Goal: Task Accomplishment & Management: Use online tool/utility

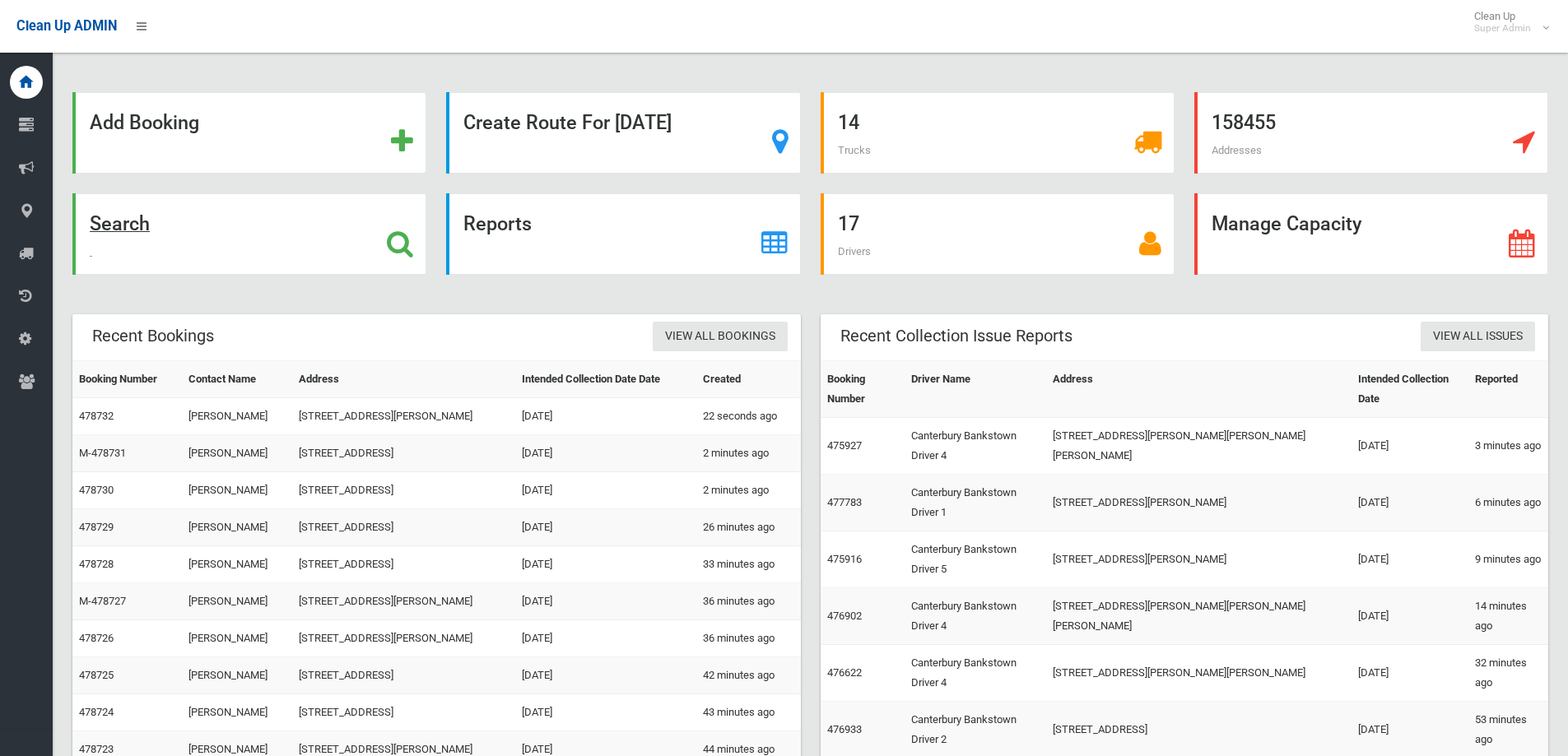
drag, startPoint x: 412, startPoint y: 246, endPoint x: 395, endPoint y: 245, distance: 17.0
click at [412, 246] on icon at bounding box center [400, 244] width 26 height 28
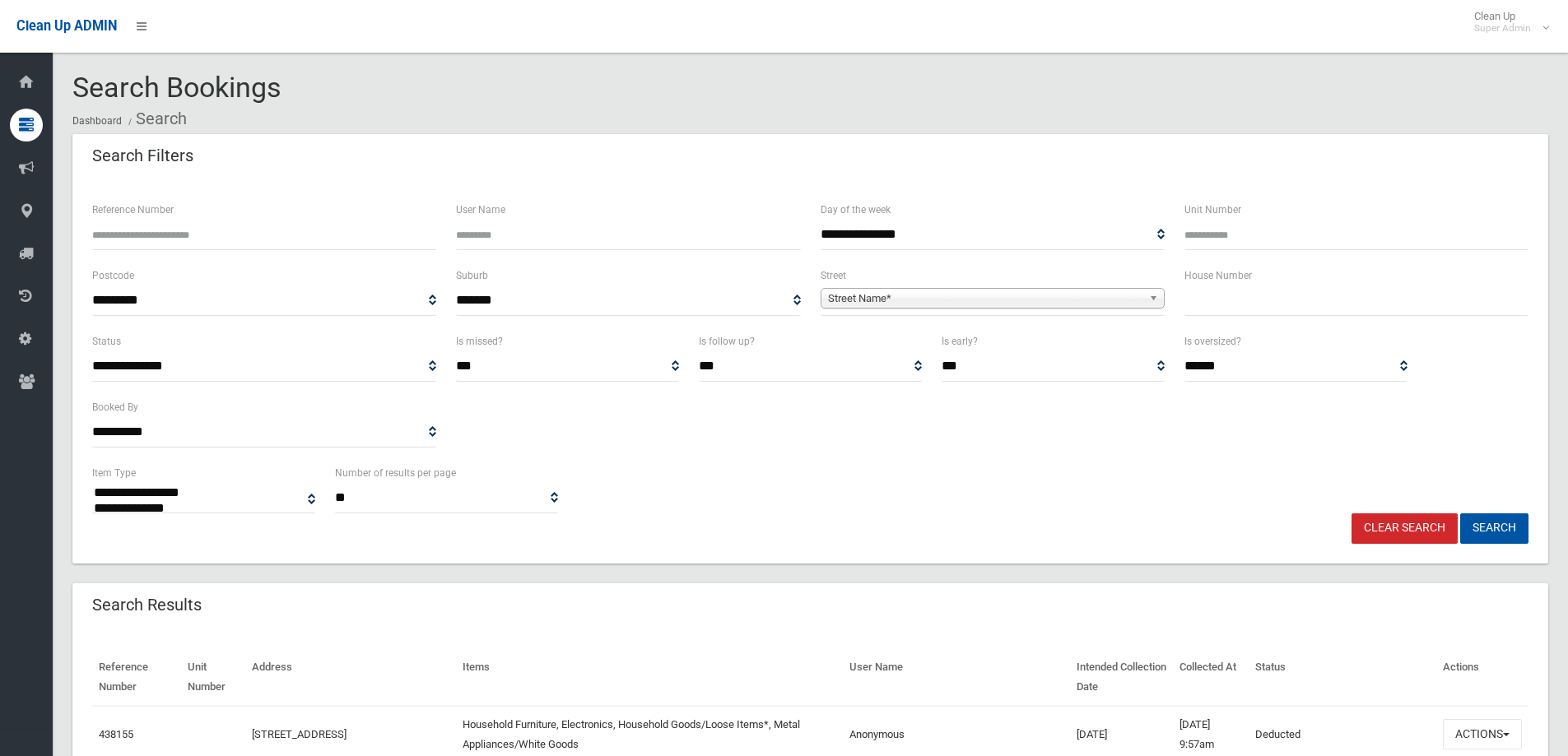
select select
type input "**"
click at [963, 303] on span "Street Name*" at bounding box center [985, 298] width 314 height 20
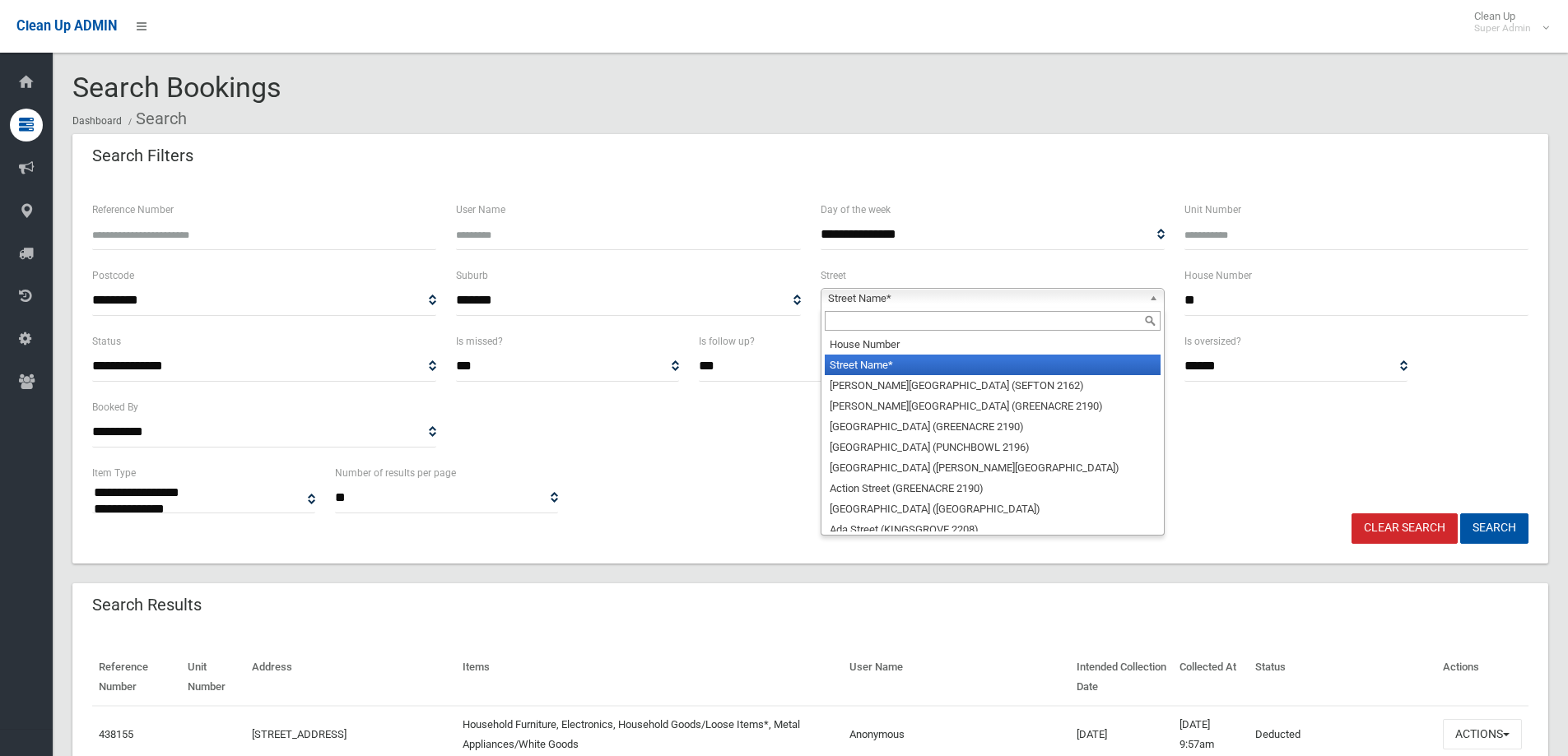
click at [897, 325] on input "text" at bounding box center [992, 321] width 336 height 20
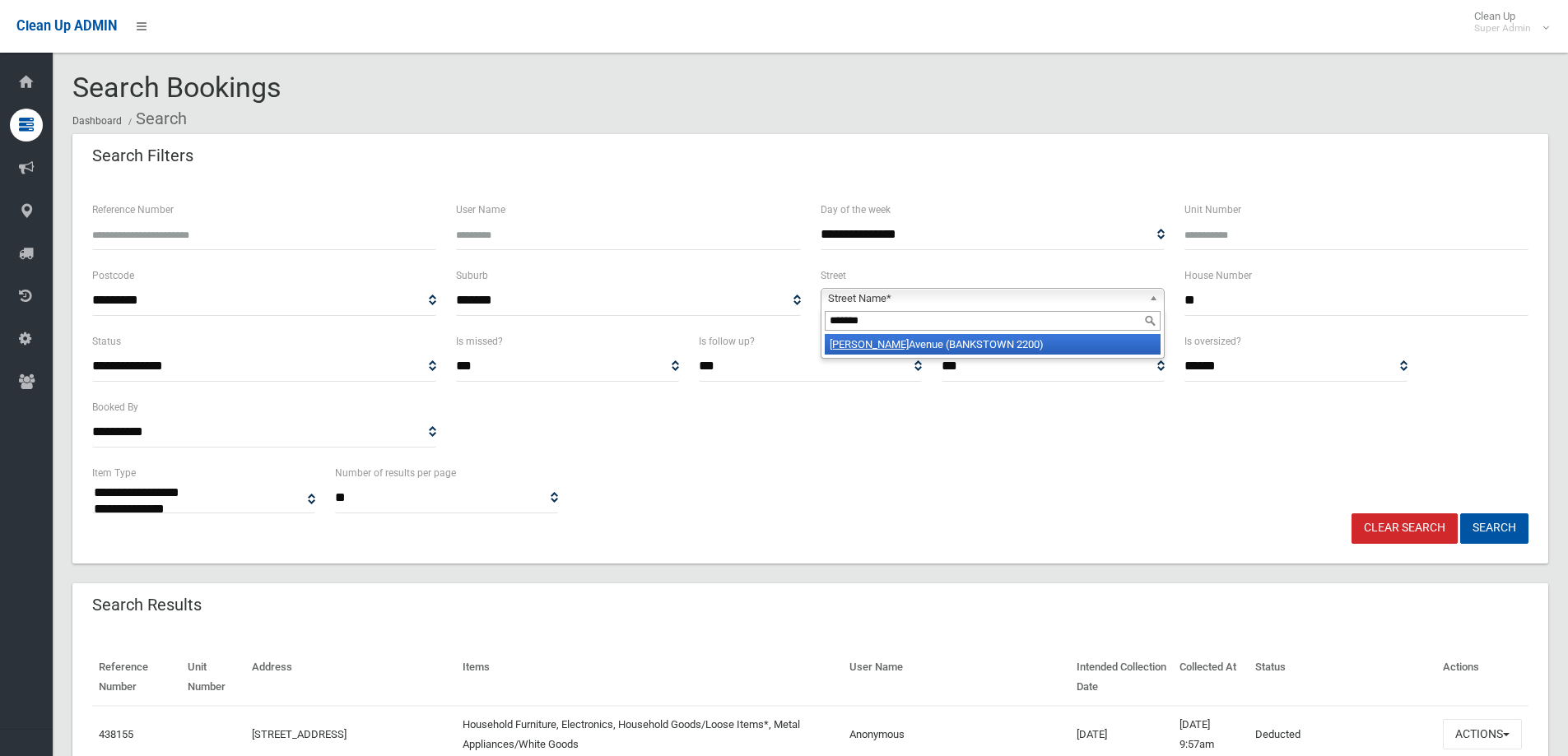
type input "*******"
click at [949, 338] on li "Weigand Avenue (BANKSTOWN 2200)" at bounding box center [992, 344] width 336 height 20
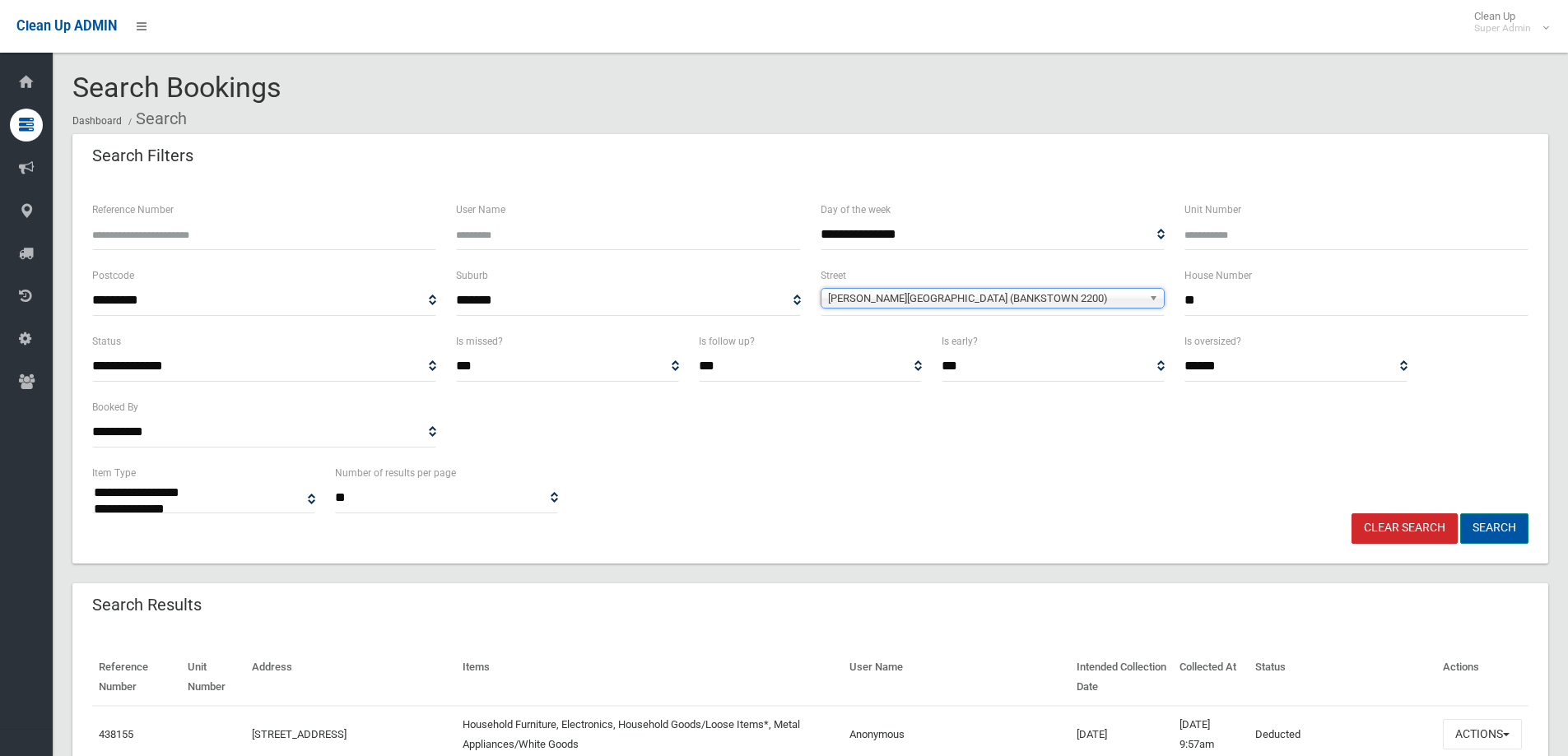
click at [1501, 535] on button "Search" at bounding box center [1494, 528] width 68 height 31
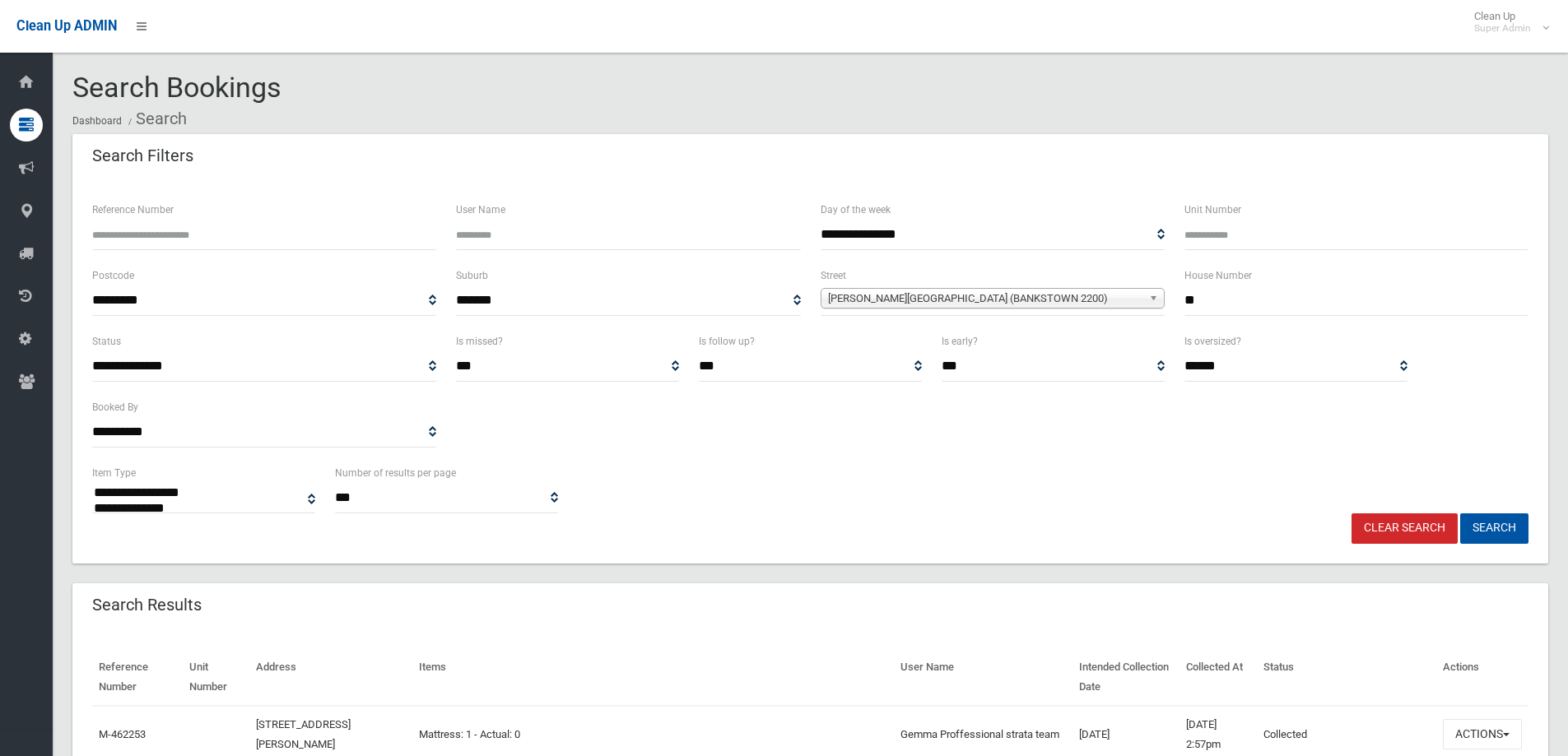
select select
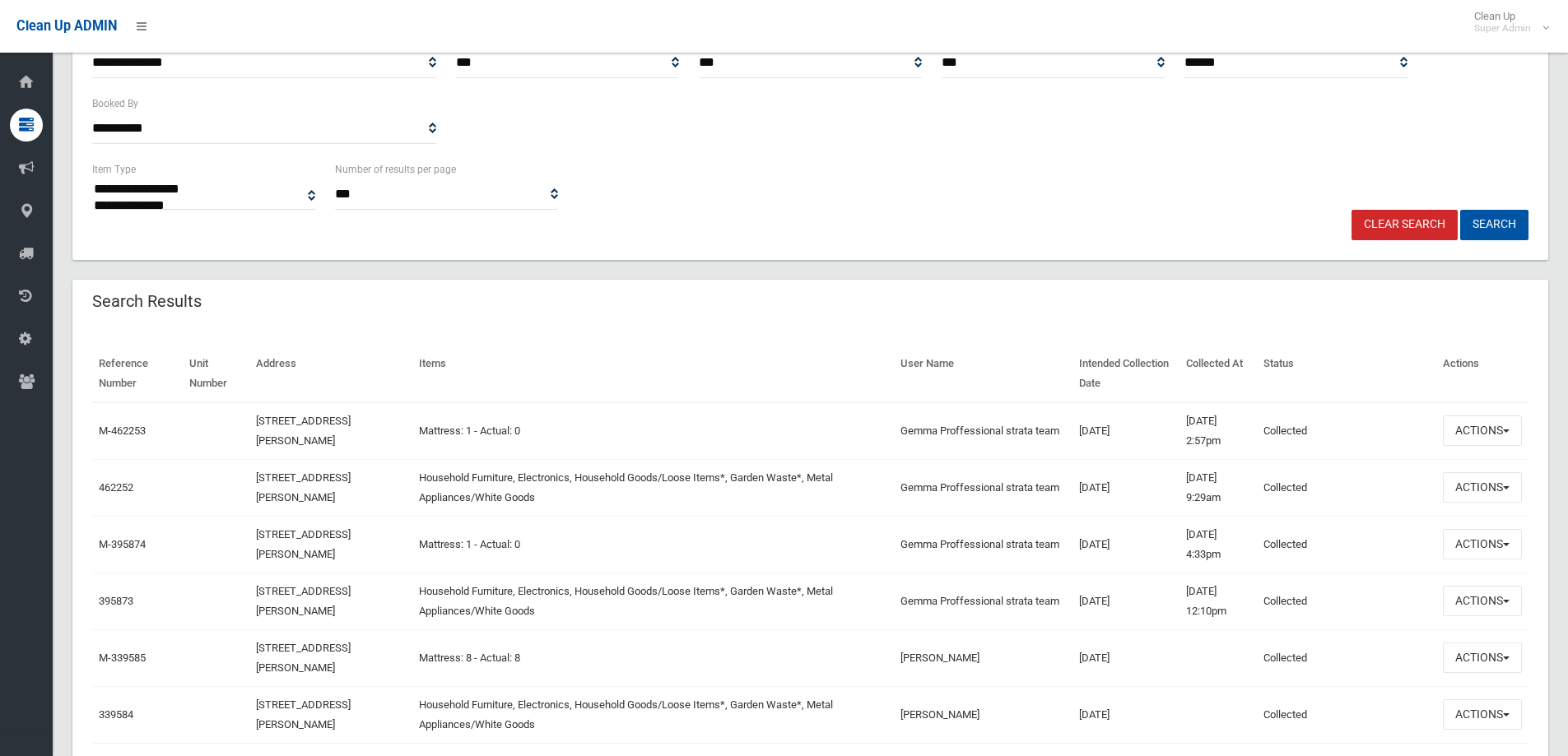
scroll to position [412, 0]
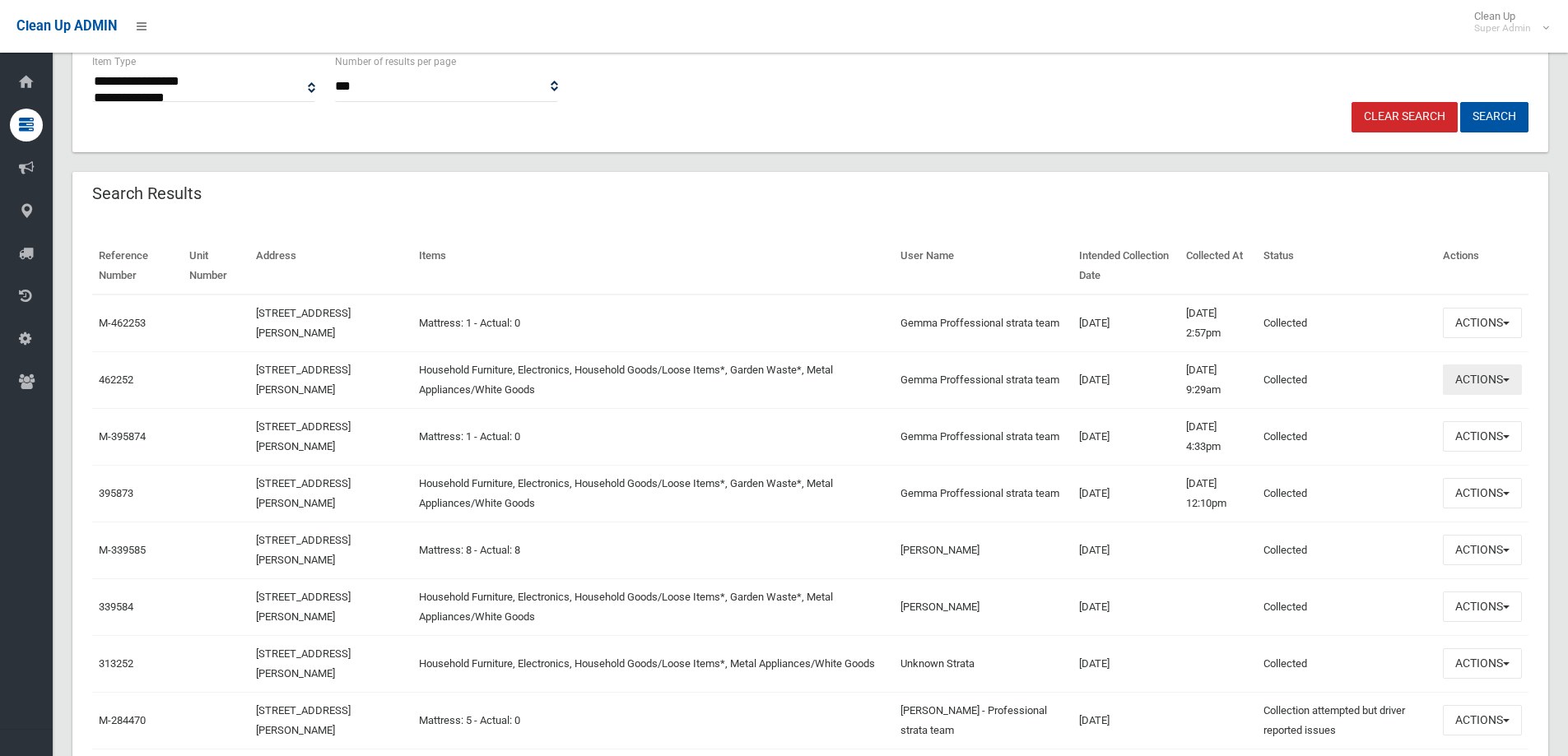
click at [1470, 376] on button "Actions" at bounding box center [1482, 379] width 79 height 31
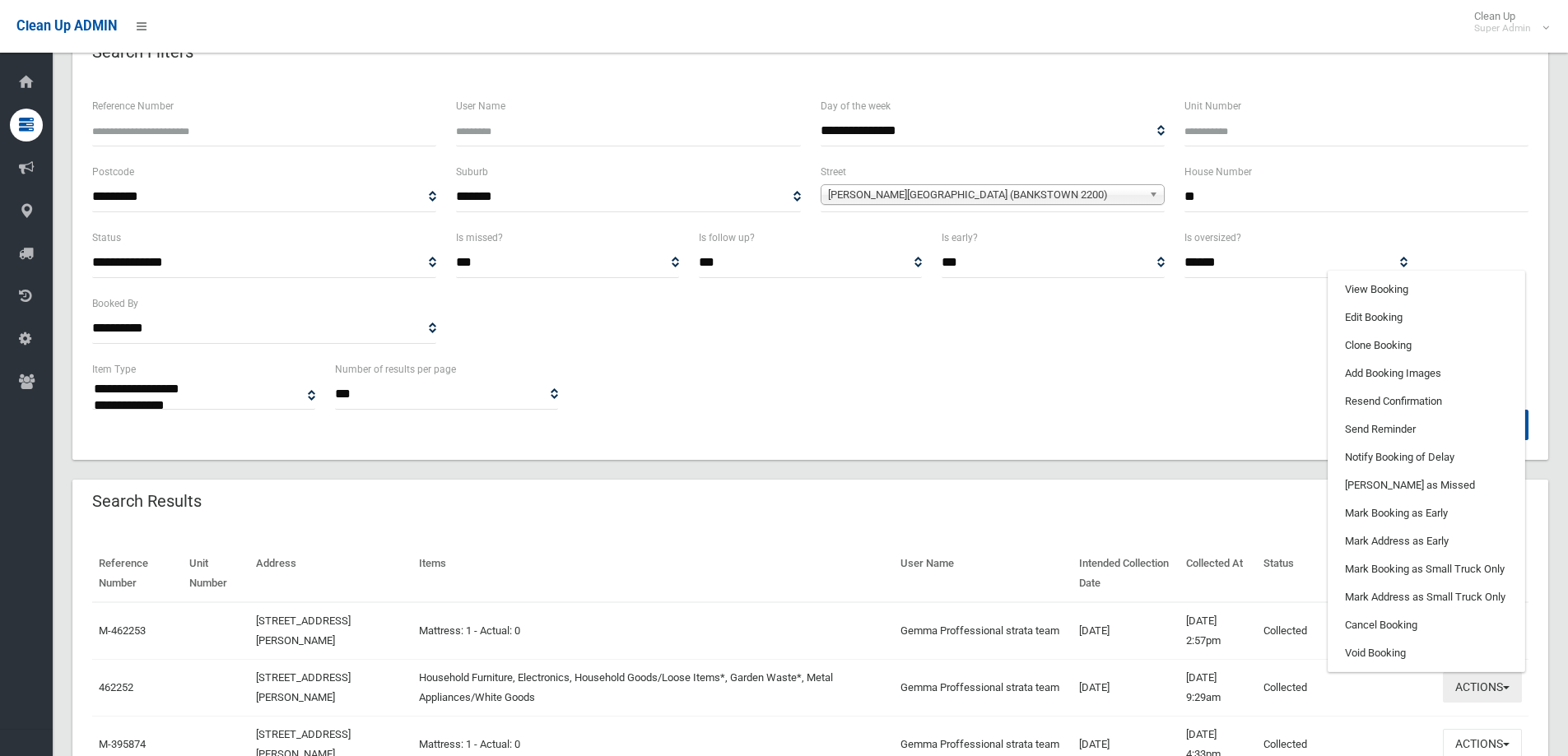
scroll to position [83, 0]
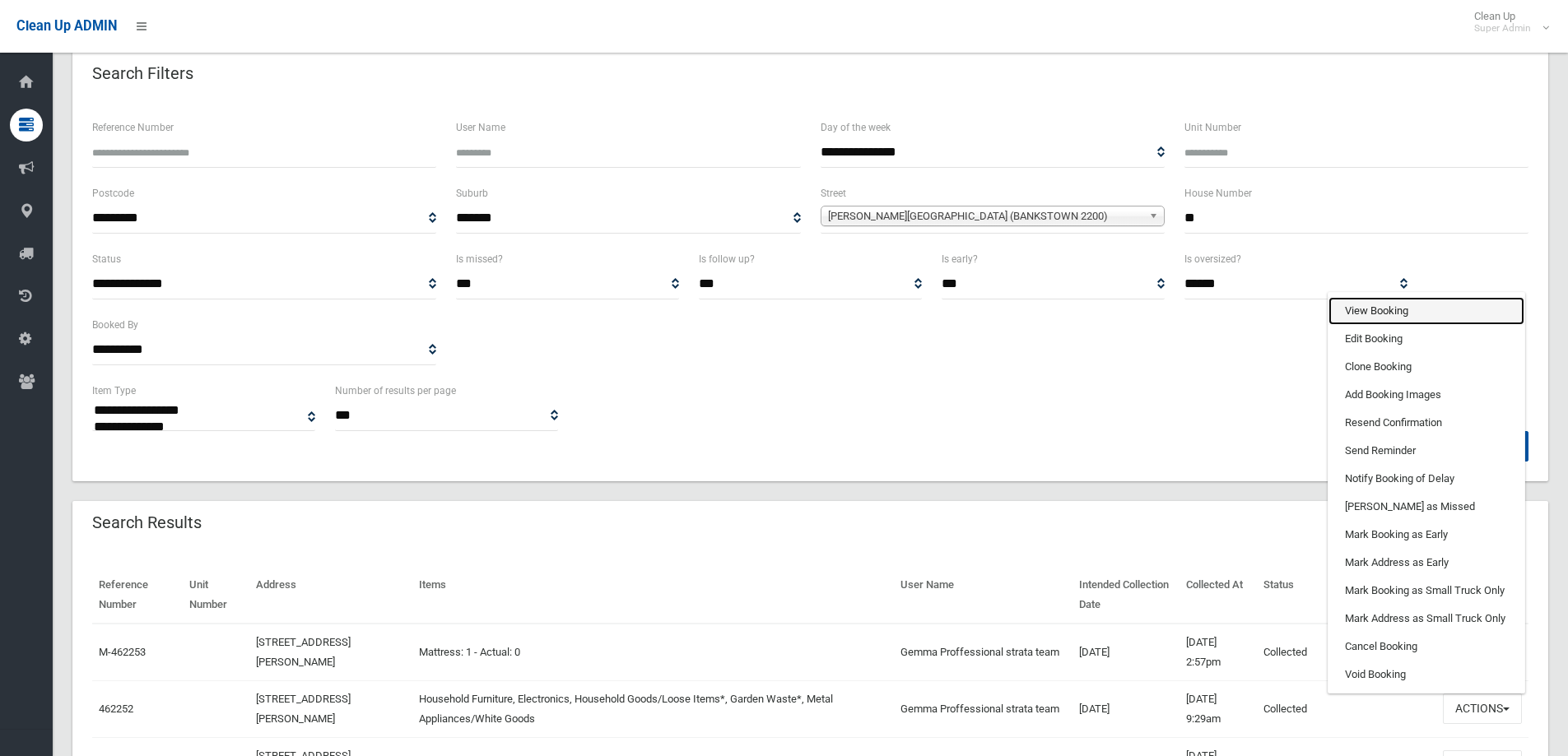
click at [1386, 316] on link "View Booking" at bounding box center [1427, 312] width 196 height 28
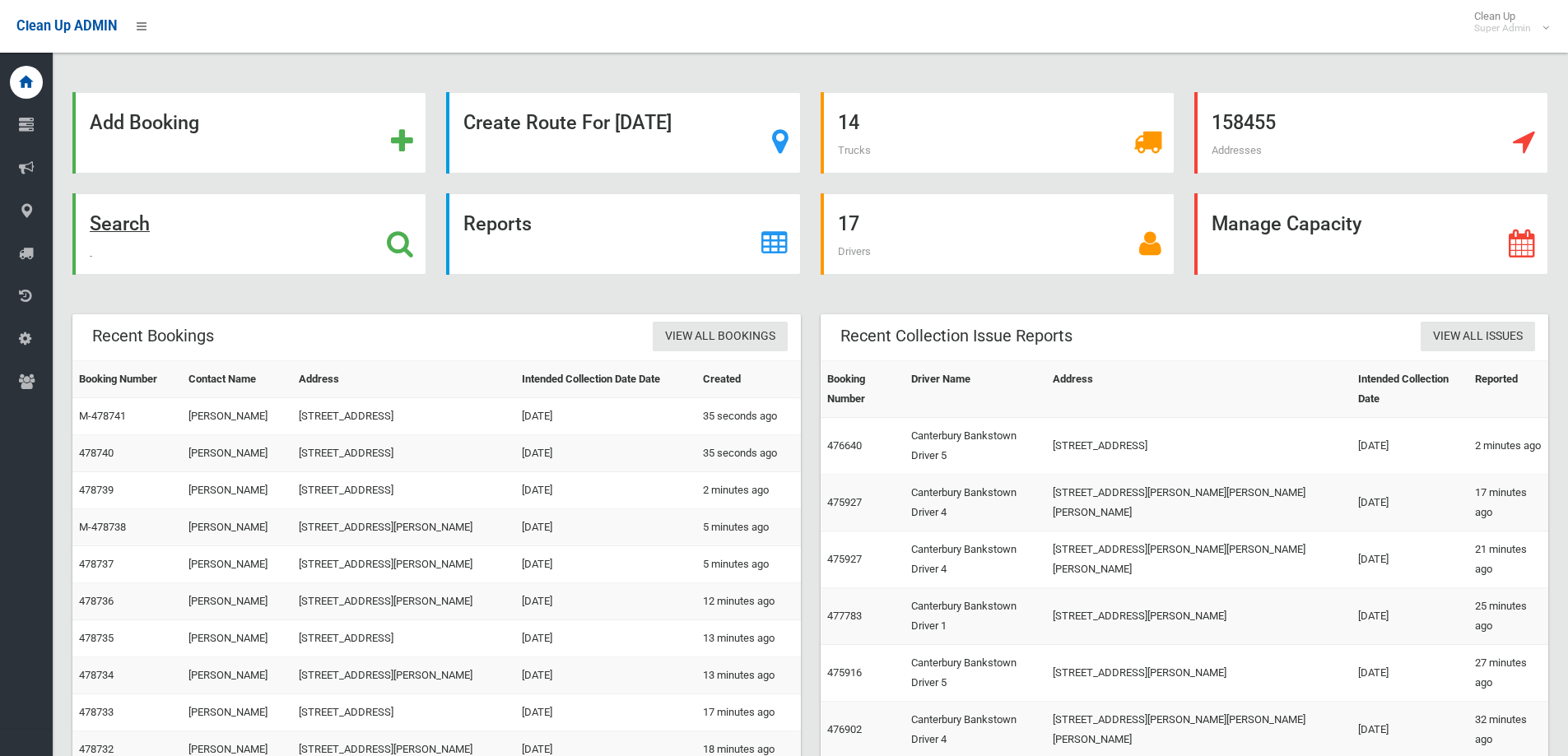
click at [419, 243] on div "Search" at bounding box center [249, 234] width 354 height 82
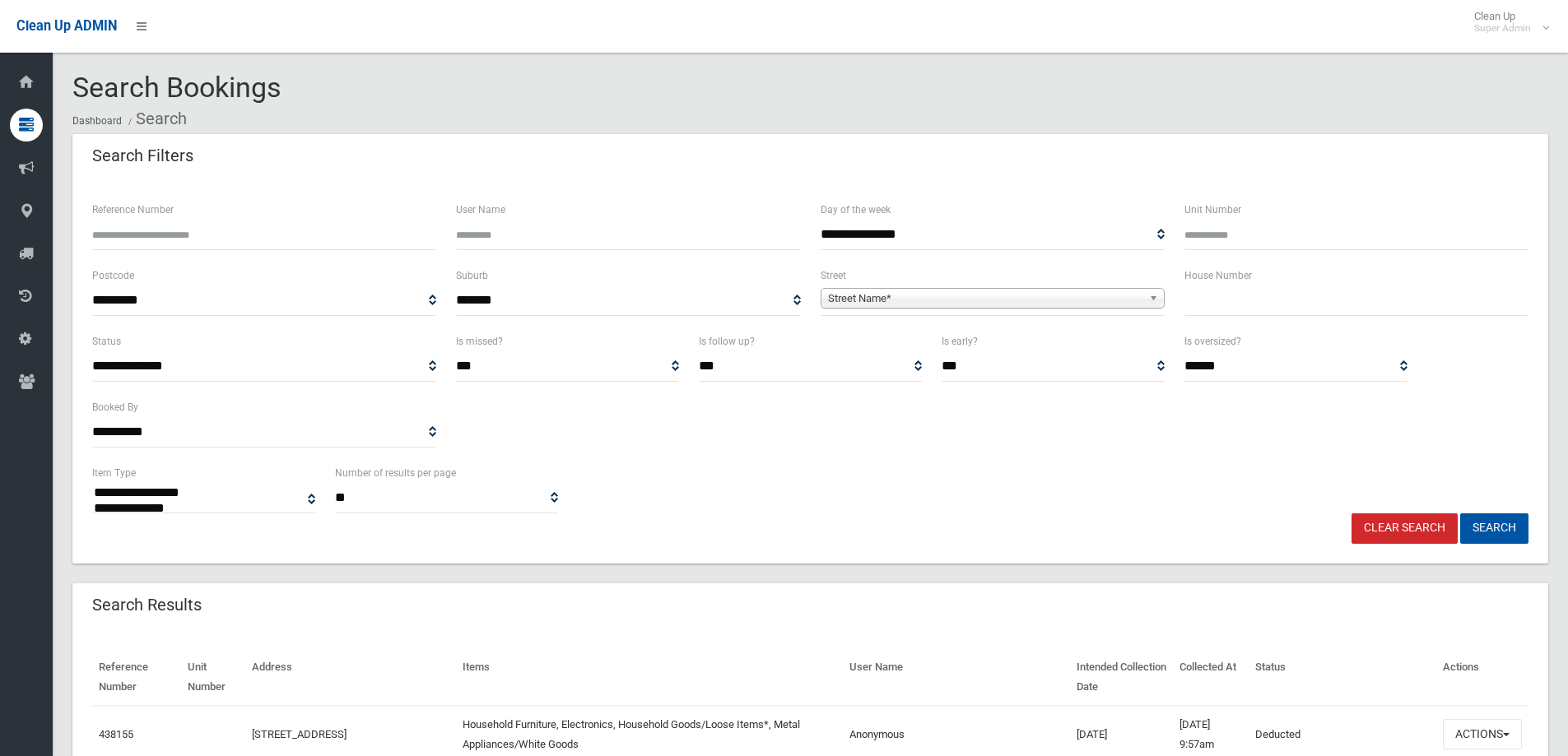
select select
click at [206, 238] on input "Reference Number" at bounding box center [264, 234] width 344 height 31
type input "******"
click at [1460, 513] on button "Search" at bounding box center [1494, 528] width 68 height 31
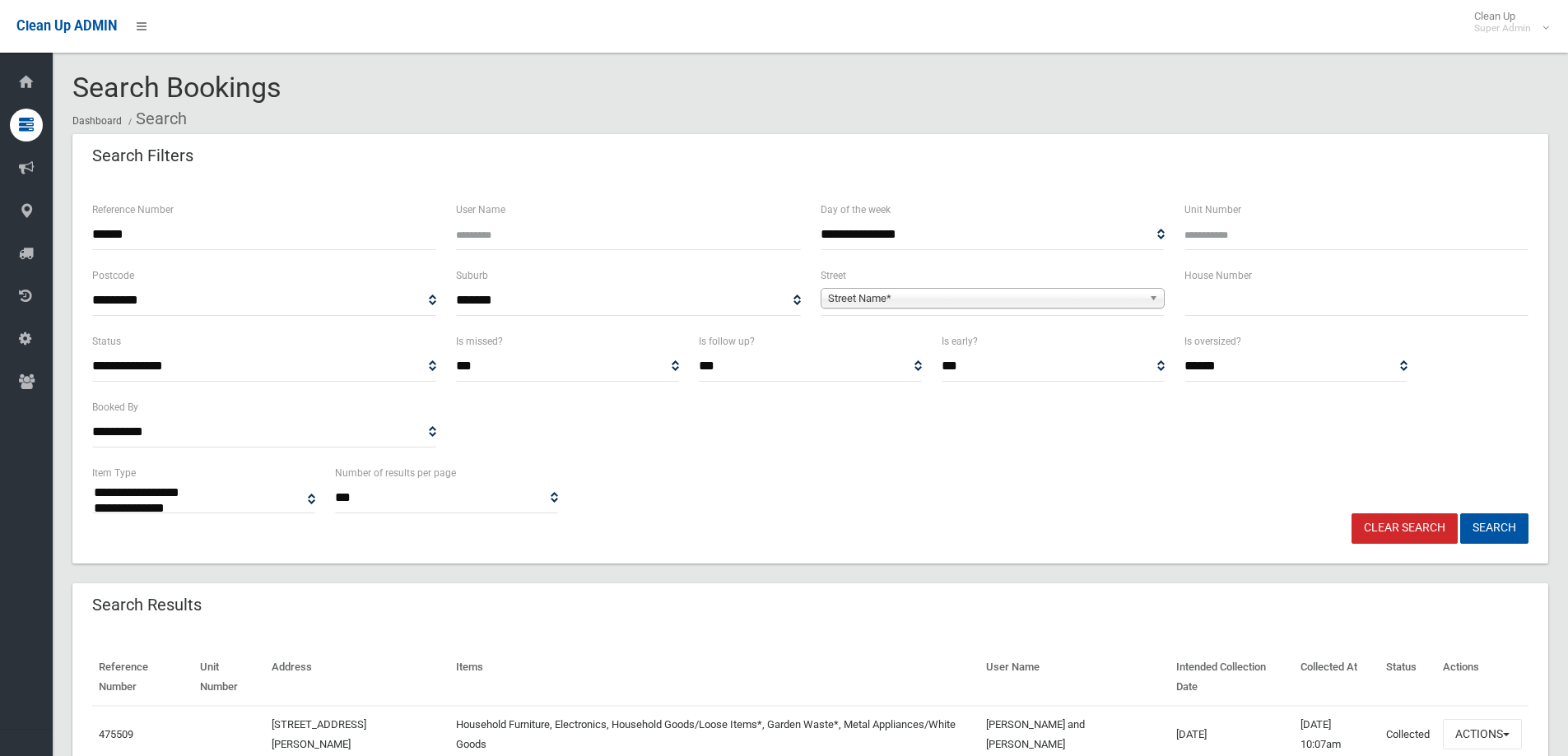
select select
drag, startPoint x: 643, startPoint y: 458, endPoint x: 804, endPoint y: 424, distance: 164.6
click at [644, 458] on div "**********" at bounding box center [811, 398] width 1456 height 132
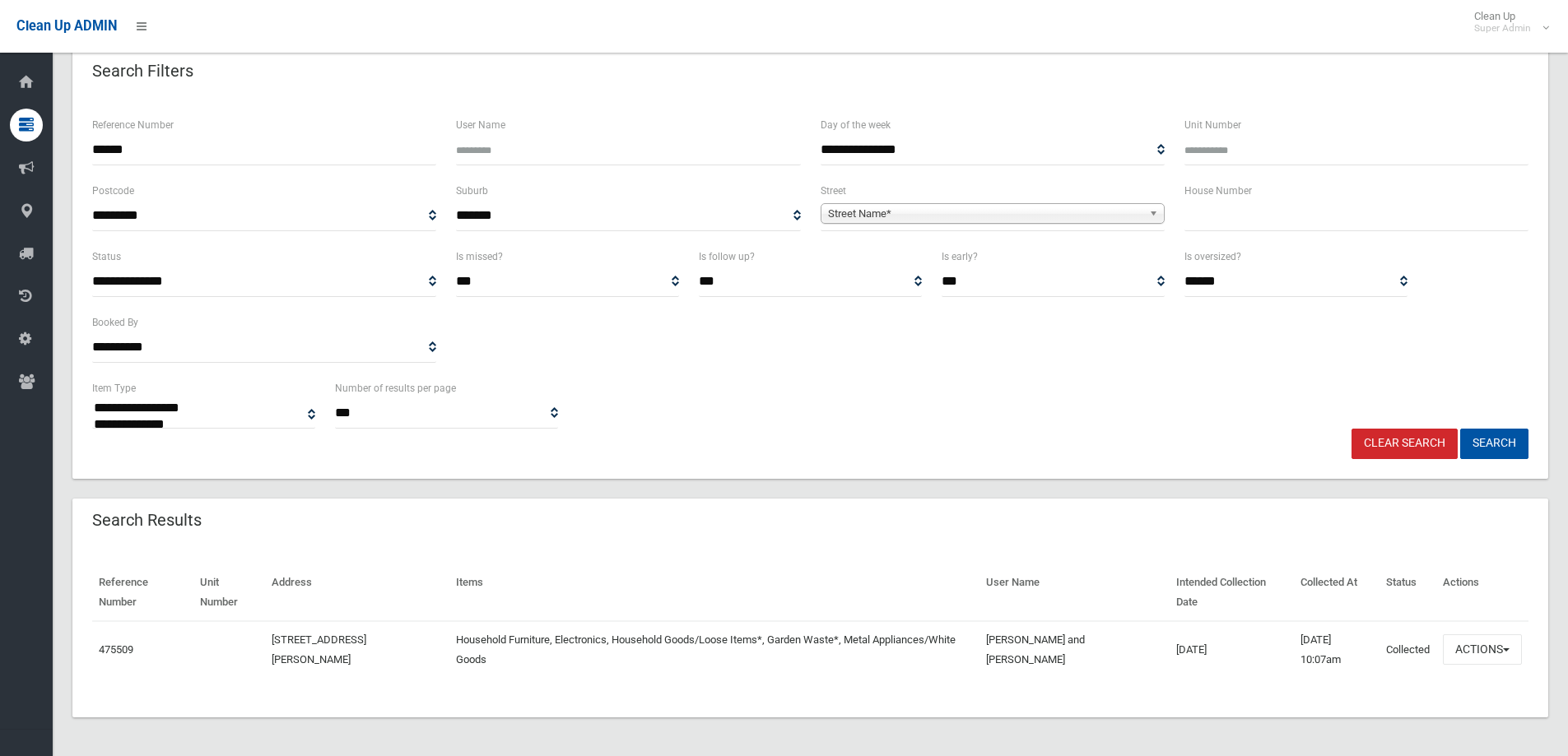
scroll to position [86, 0]
click at [1482, 642] on button "Actions" at bounding box center [1482, 649] width 79 height 31
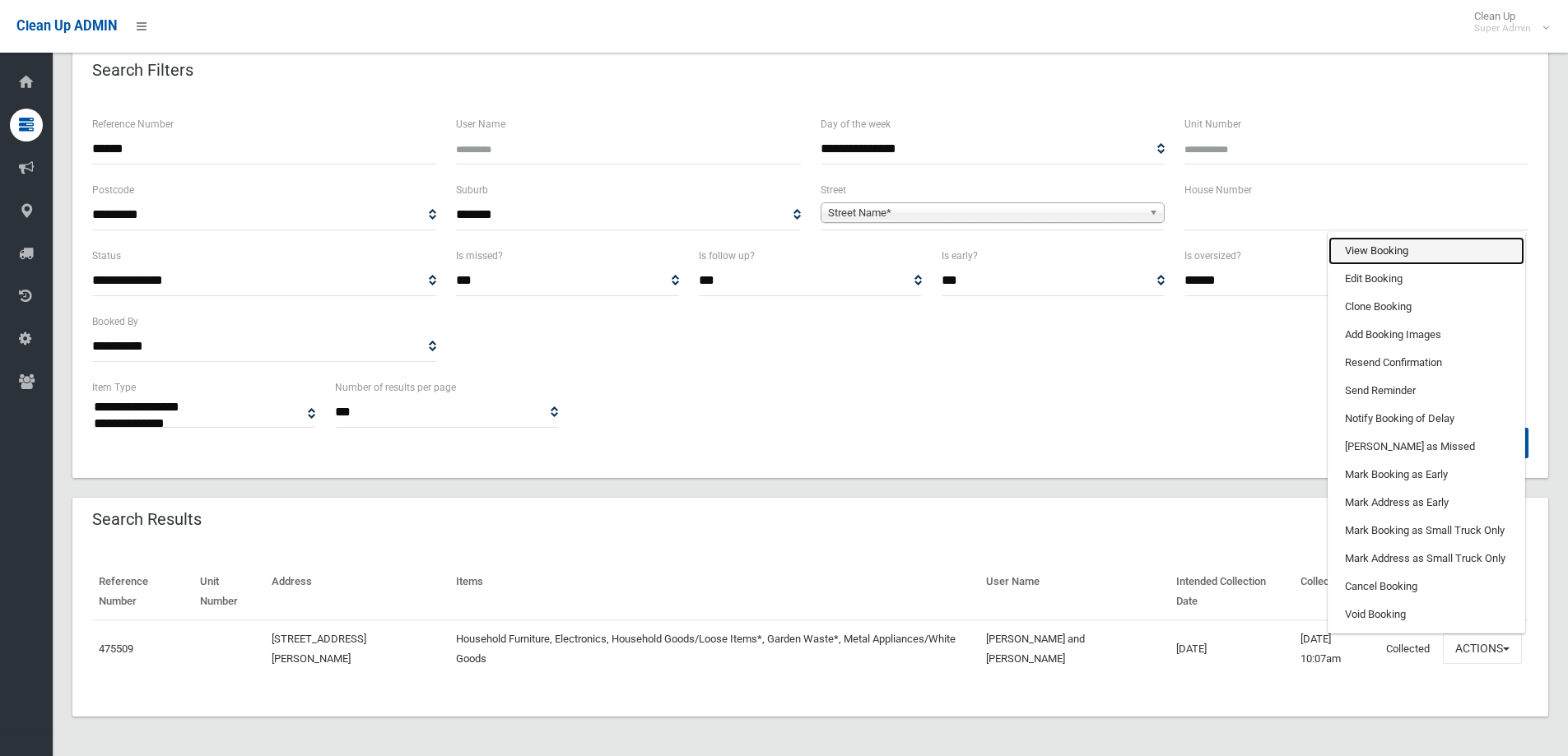
click at [1407, 250] on link "View Booking" at bounding box center [1427, 251] width 196 height 28
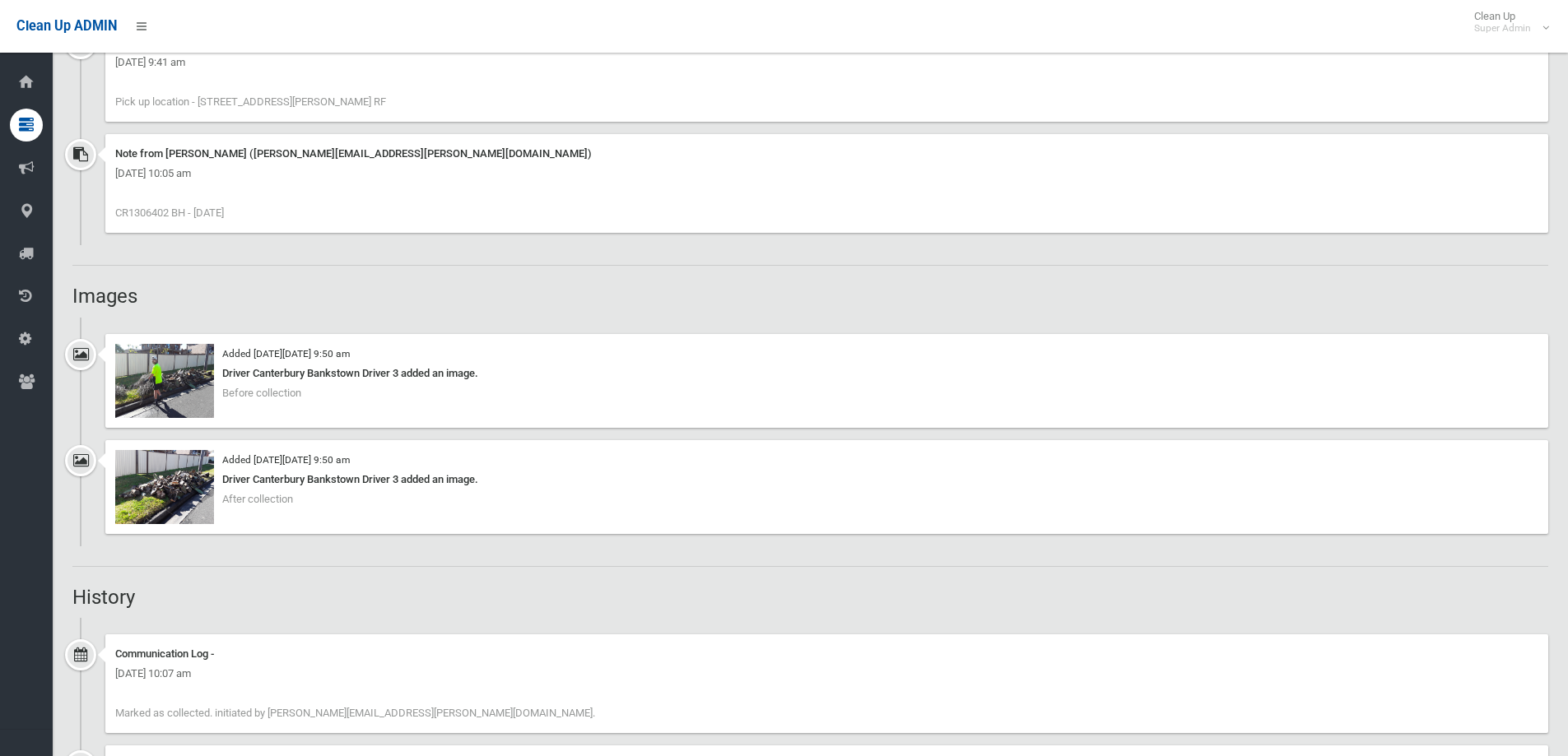
scroll to position [1317, 0]
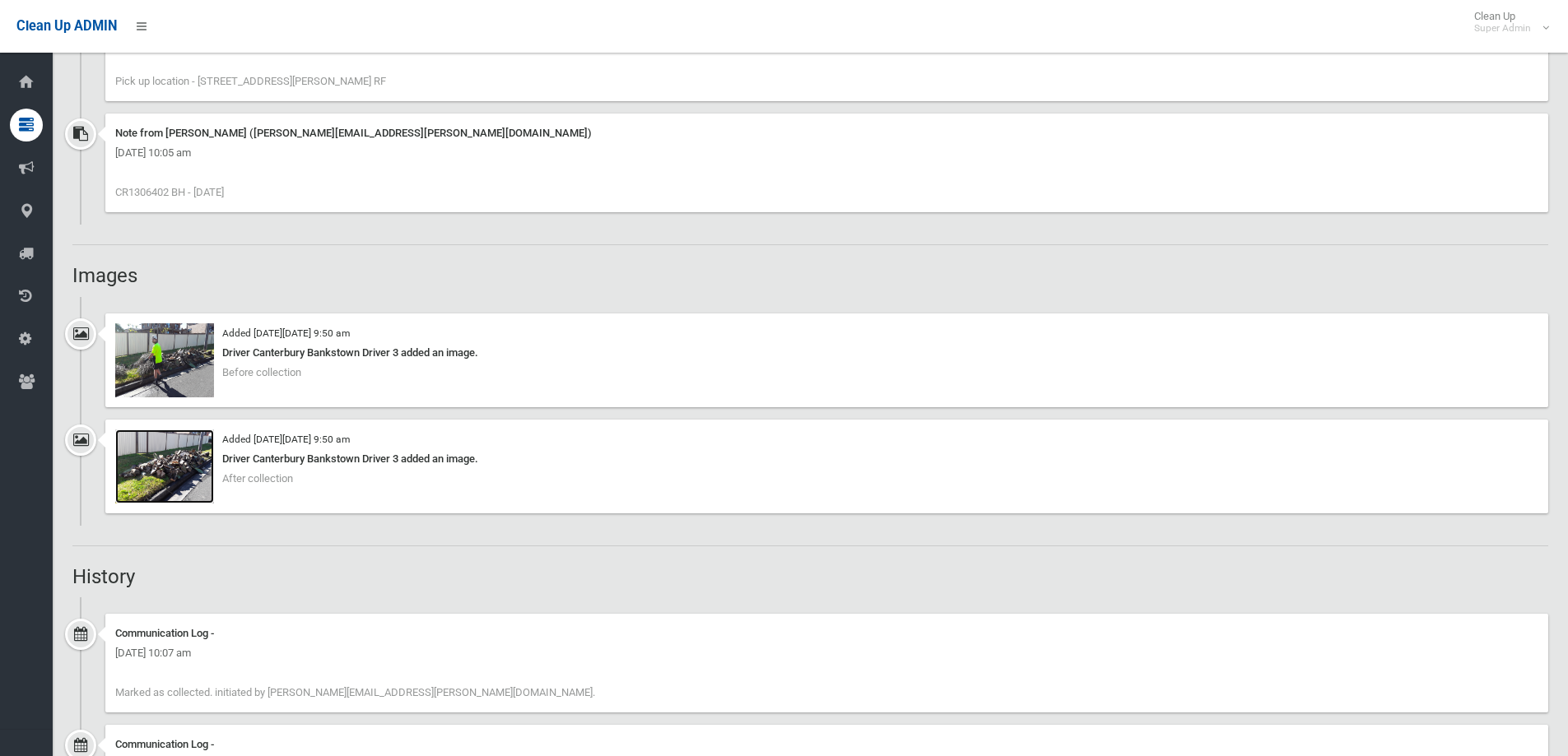
click at [164, 478] on img at bounding box center [165, 467] width 99 height 74
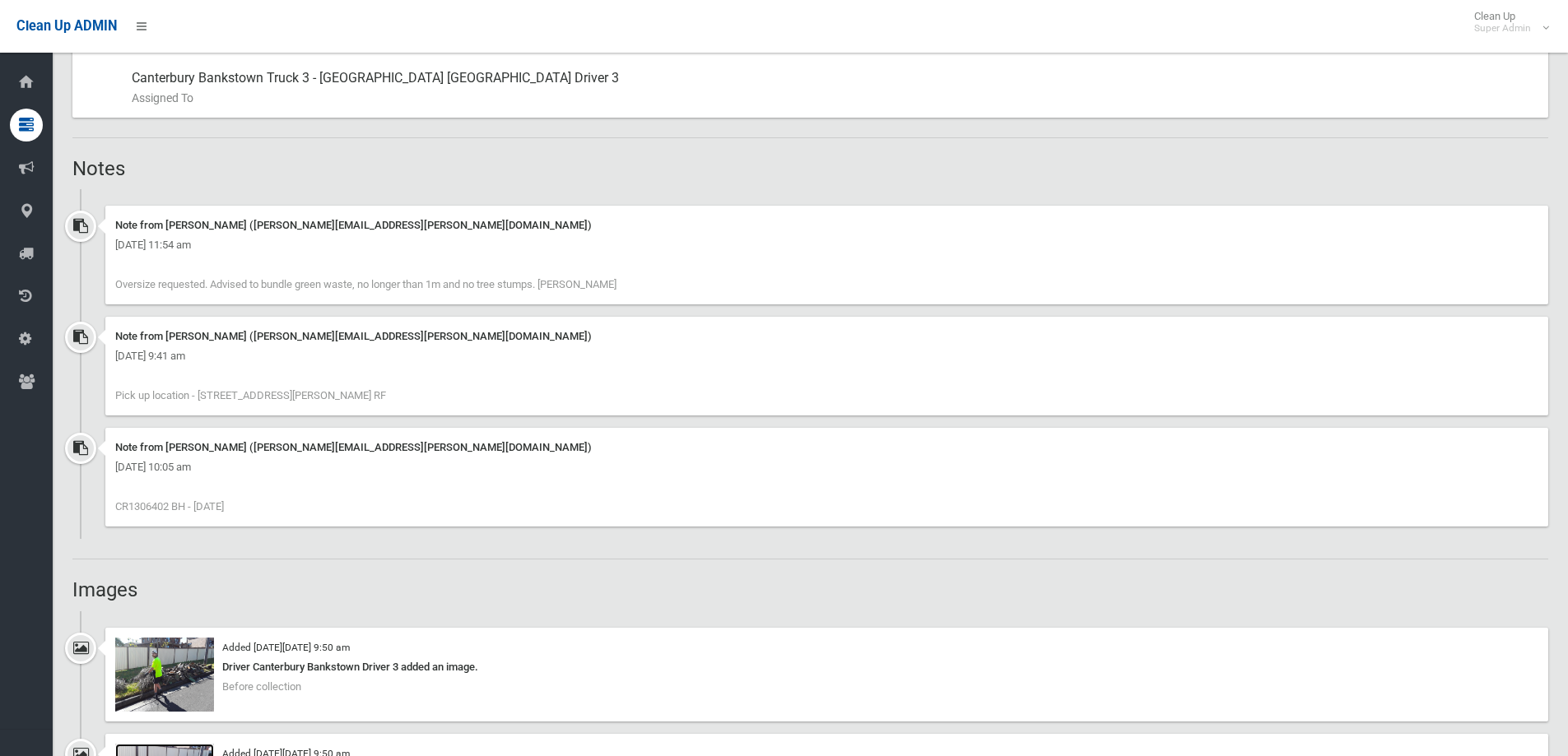
scroll to position [741, 0]
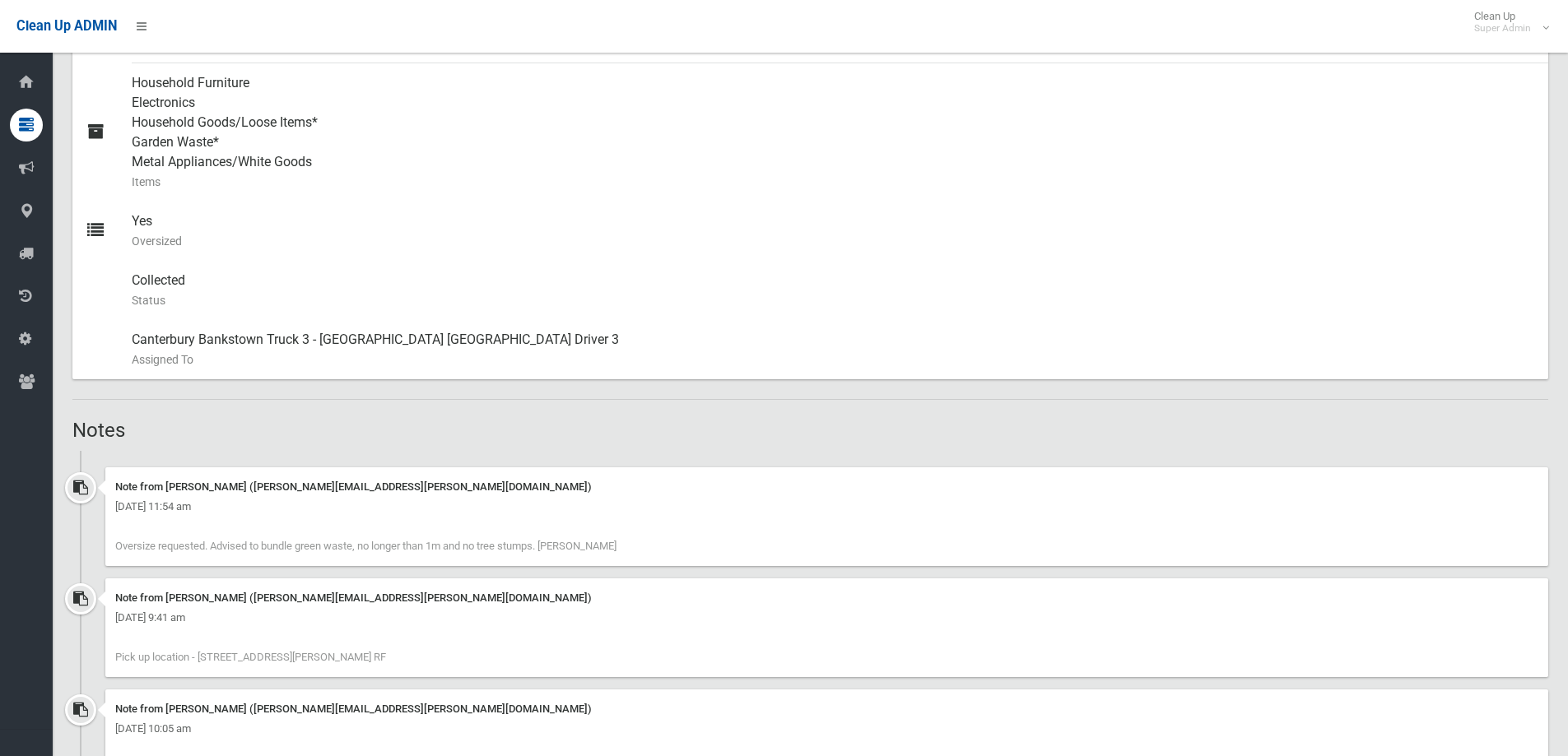
drag, startPoint x: 405, startPoint y: 406, endPoint x: 259, endPoint y: 393, distance: 146.6
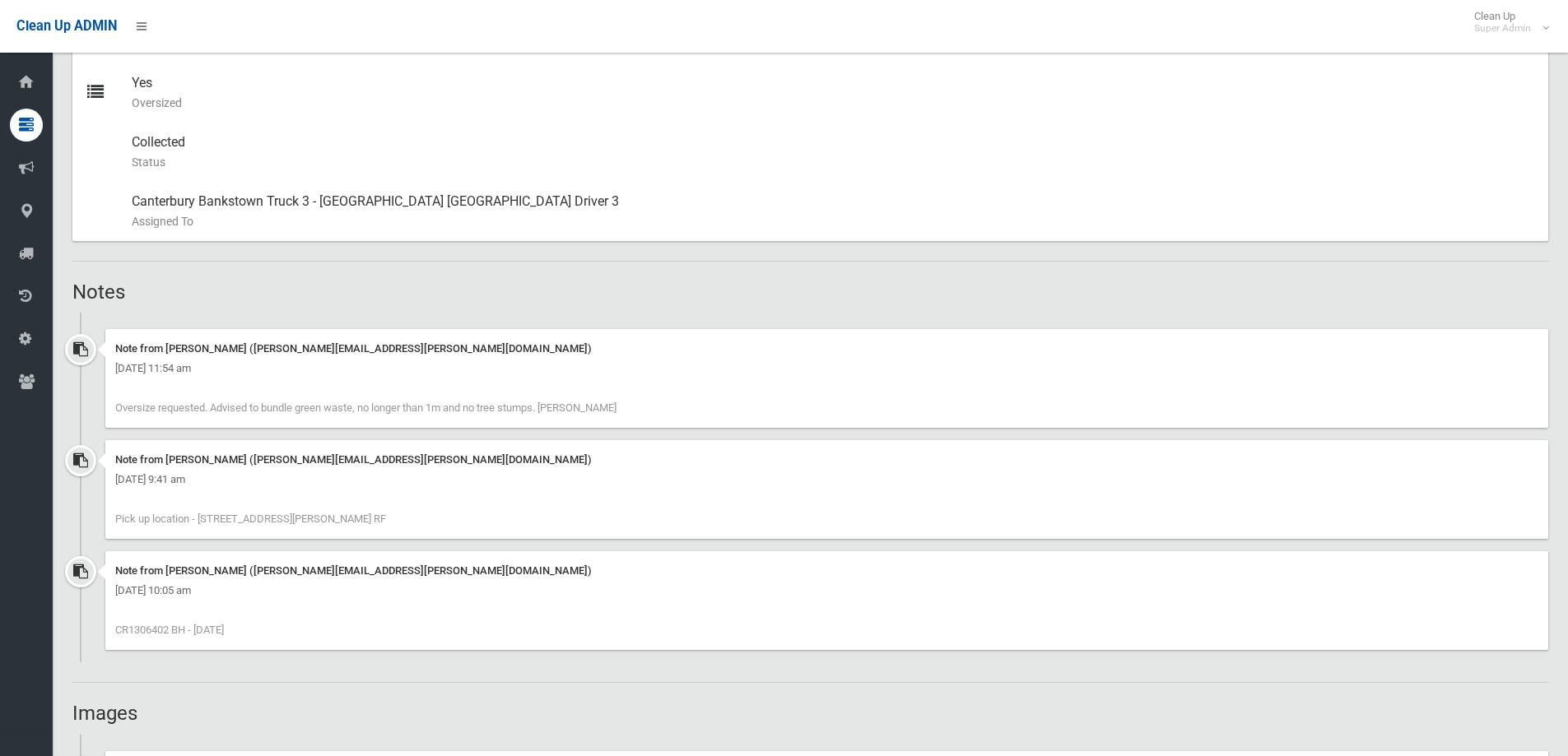
scroll to position [906, 0]
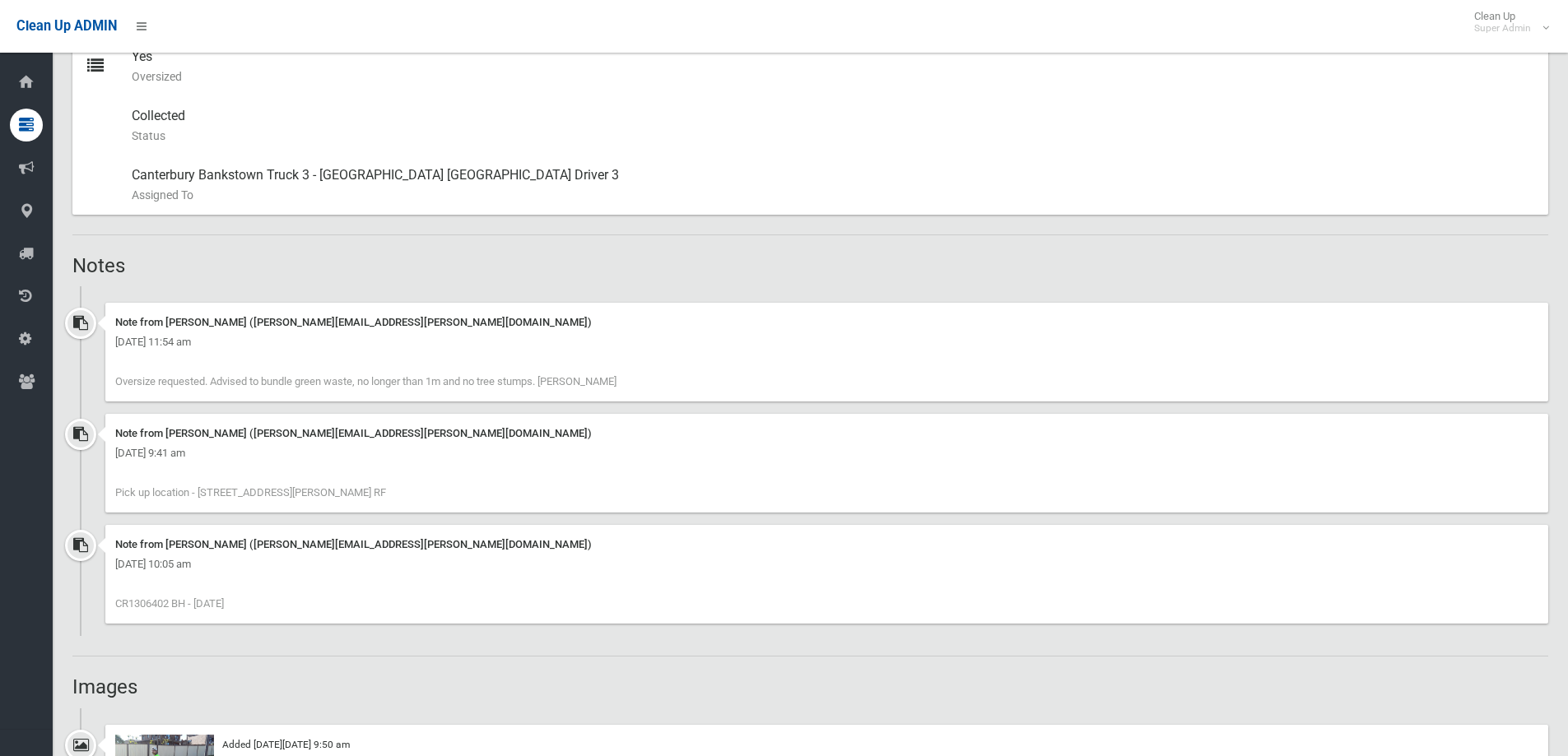
click at [147, 603] on span "CR1306402 BH - [DATE]" at bounding box center [169, 603] width 109 height 12
copy span "CR1306402"
click at [301, 592] on div "Note from [PERSON_NAME] ([PERSON_NAME][EMAIL_ADDRESS][PERSON_NAME][DOMAIN_NAME]…" at bounding box center [827, 575] width 1443 height 99
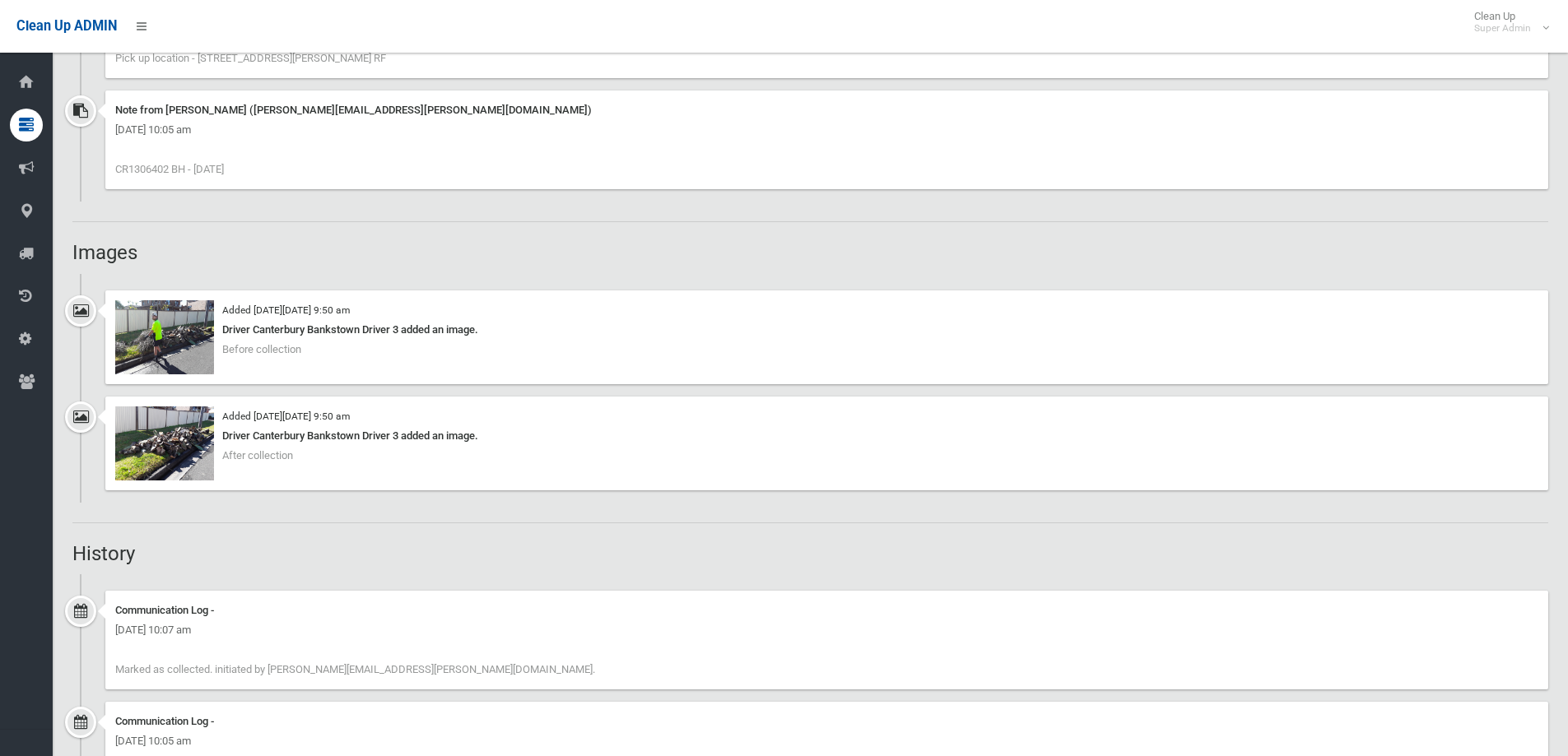
scroll to position [1481, 0]
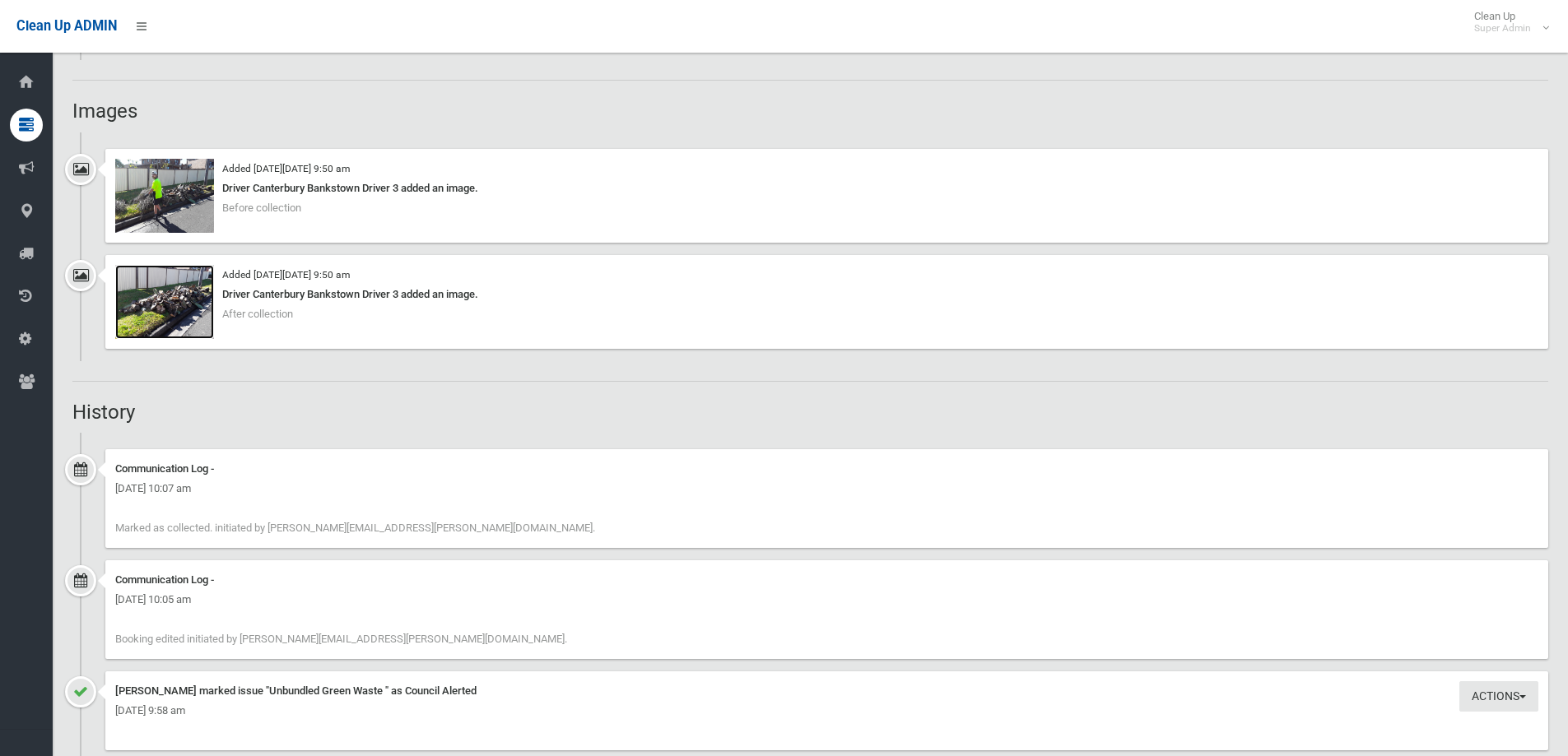
click at [173, 300] on img at bounding box center [165, 302] width 99 height 74
click at [168, 189] on img at bounding box center [165, 196] width 99 height 74
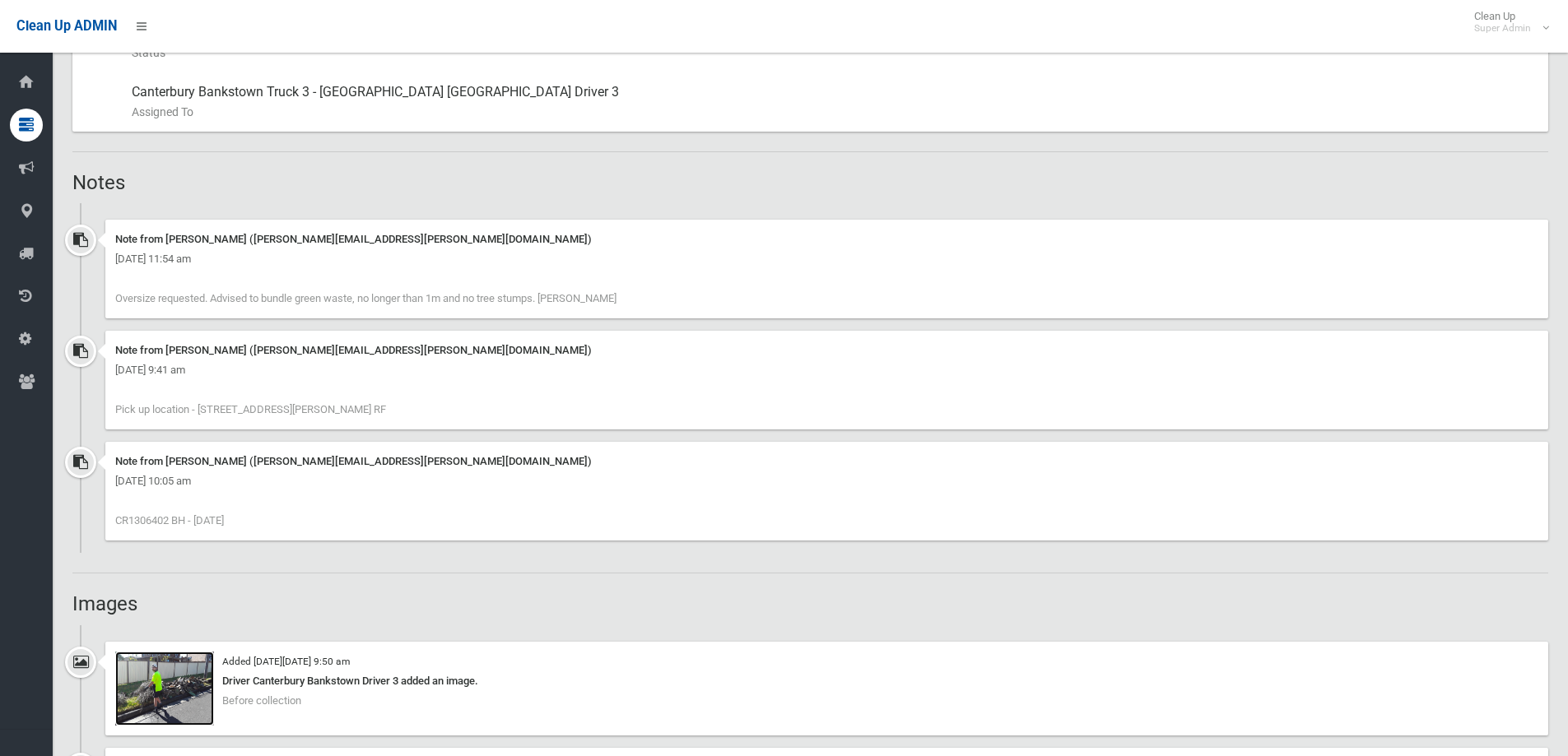
scroll to position [988, 0]
click at [151, 675] on img at bounding box center [165, 690] width 99 height 74
